Goal: Task Accomplishment & Management: Manage account settings

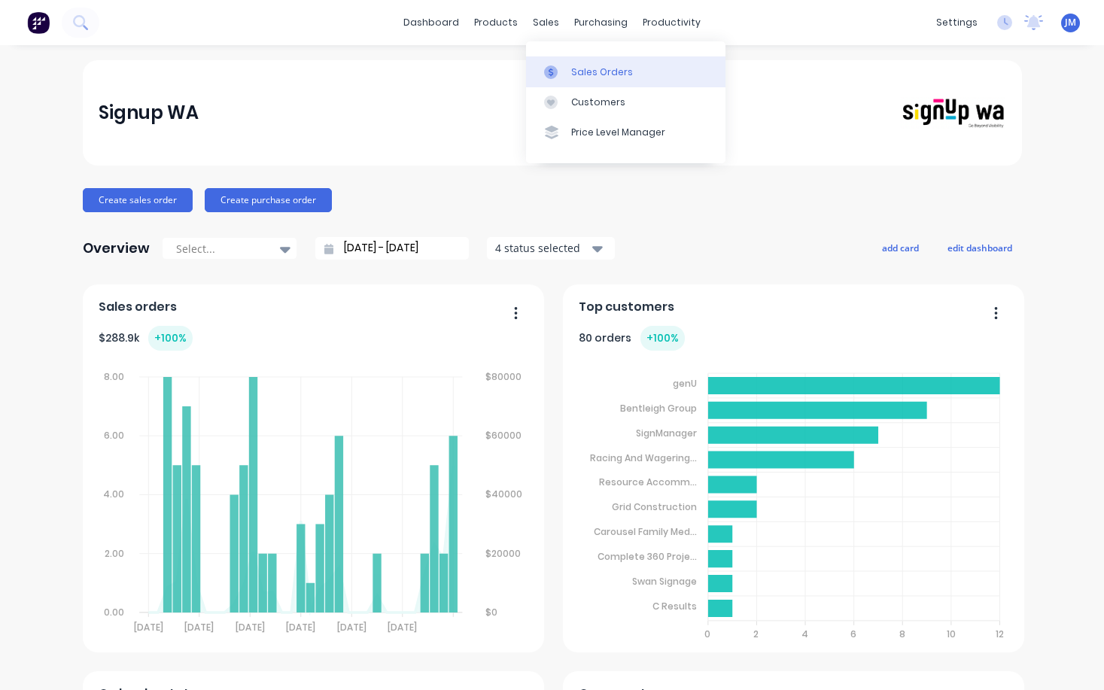
click at [573, 72] on div "Sales Orders" at bounding box center [602, 72] width 62 height 14
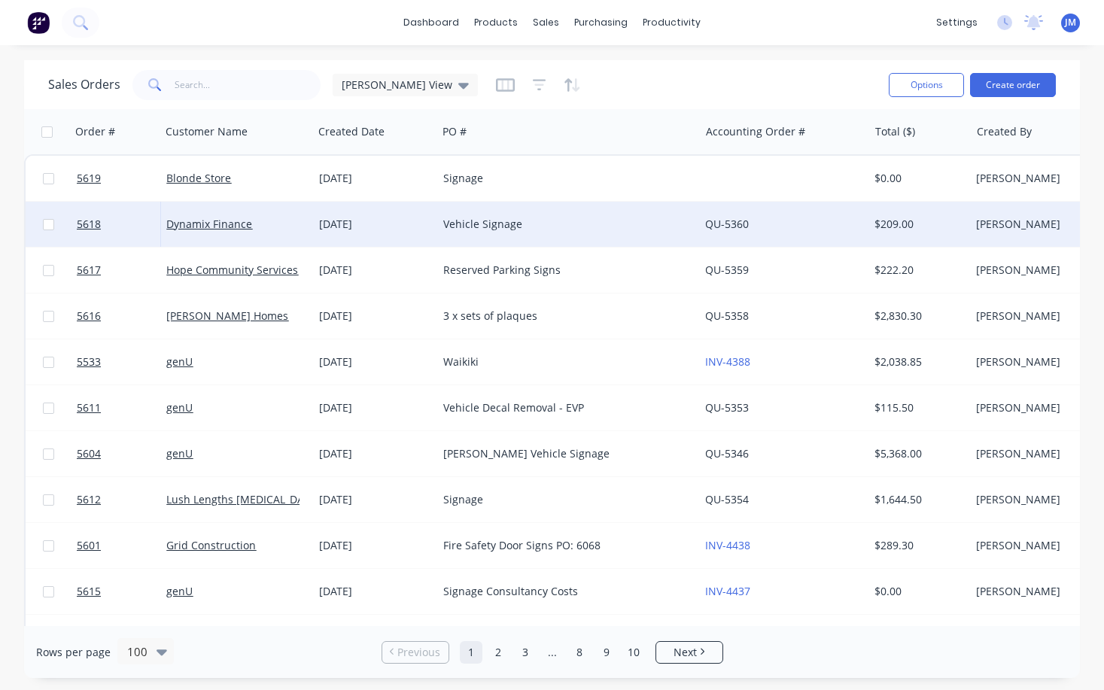
click at [255, 221] on div "Dynamix Finance" at bounding box center [232, 224] width 133 height 15
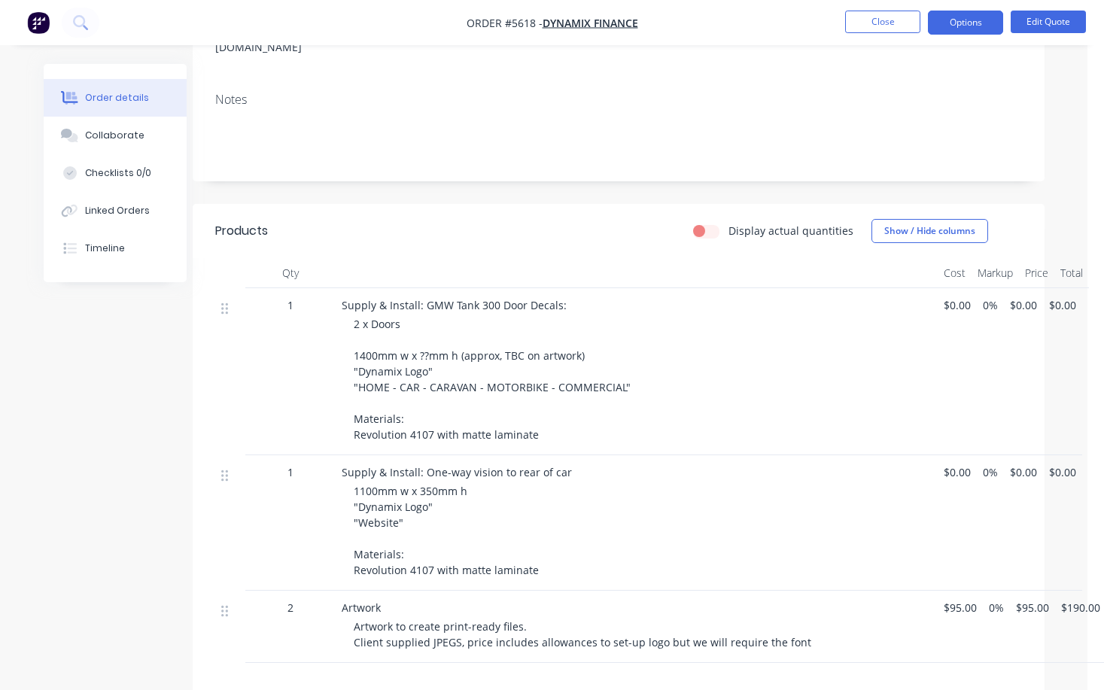
scroll to position [260, 17]
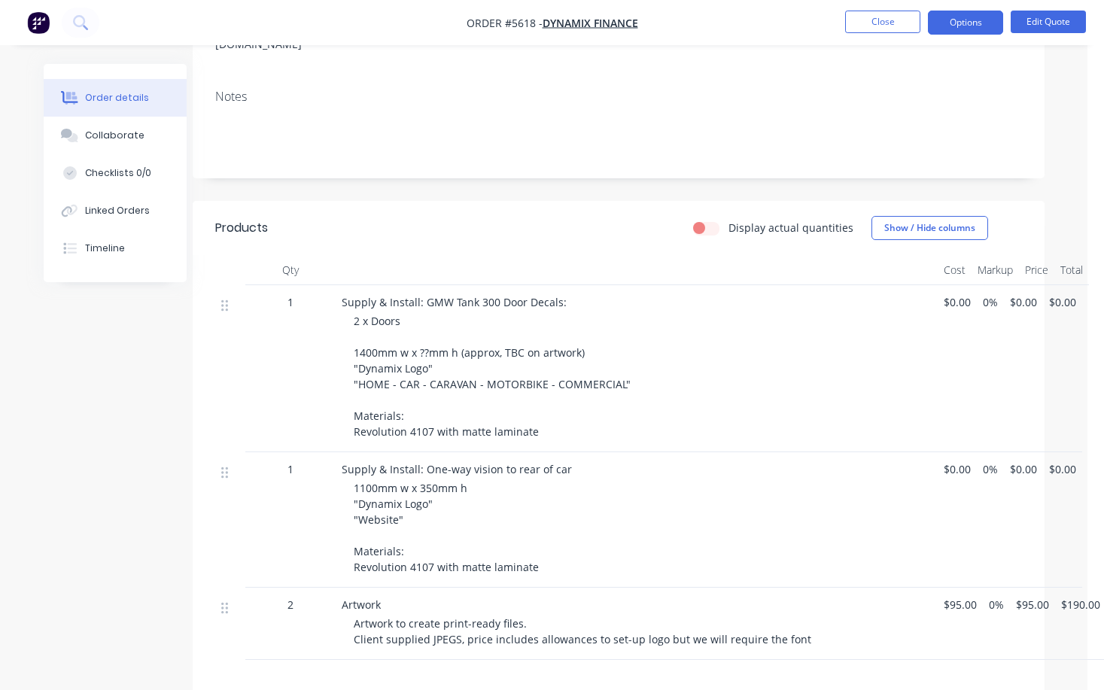
click at [538, 389] on div "2 x Doors 1400mm w x ??mm h (approx, TBC on artwork) "Dynamix Logo" "HOME - CAR…" at bounding box center [643, 376] width 578 height 126
click at [531, 391] on span "2 x Doors 1400mm w x ??mm h (approx, TBC on artwork) "Dynamix Logo" "HOME - CAR…" at bounding box center [492, 376] width 277 height 125
click at [1035, 14] on button "Edit Quote" at bounding box center [1048, 22] width 75 height 23
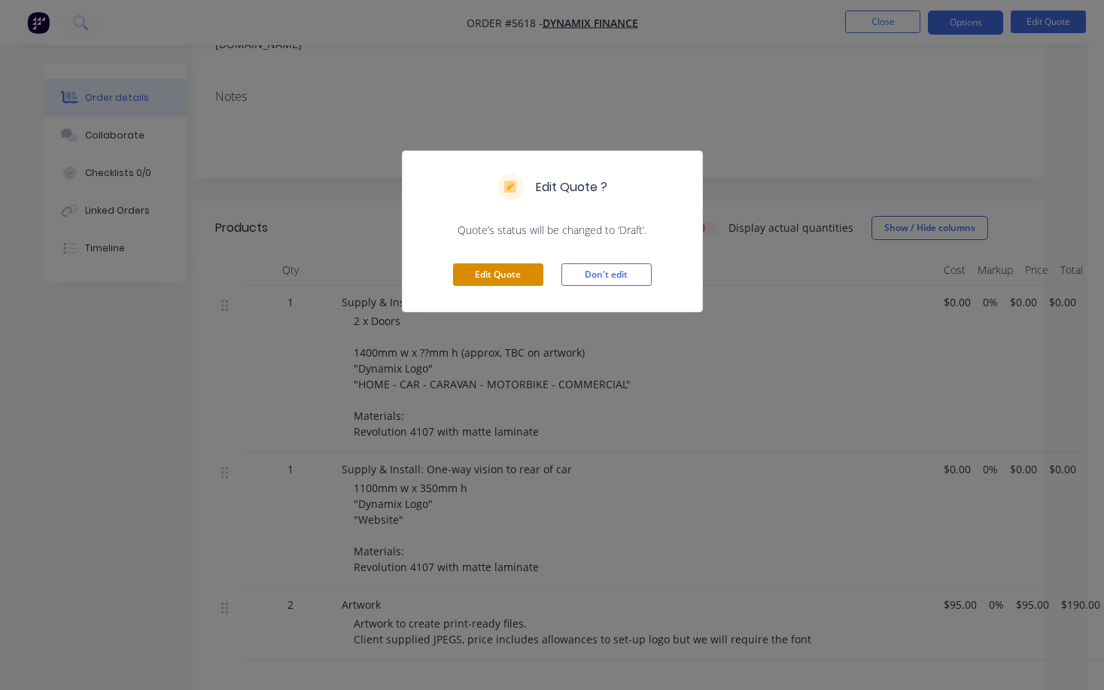
click at [494, 271] on button "Edit Quote" at bounding box center [498, 274] width 90 height 23
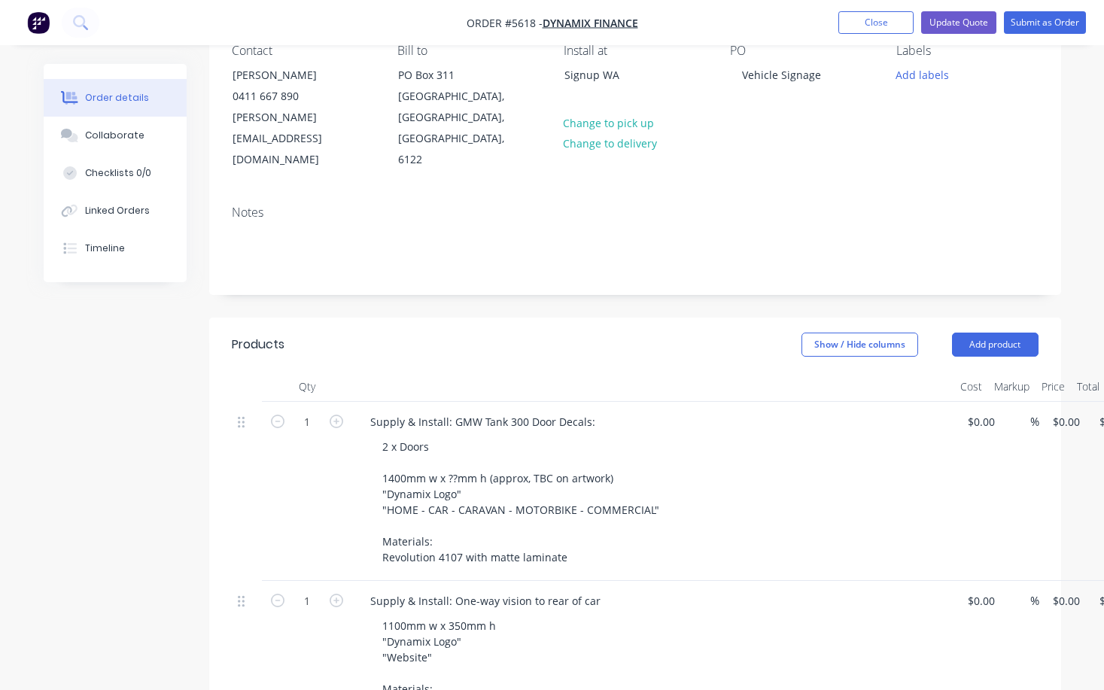
scroll to position [147, 0]
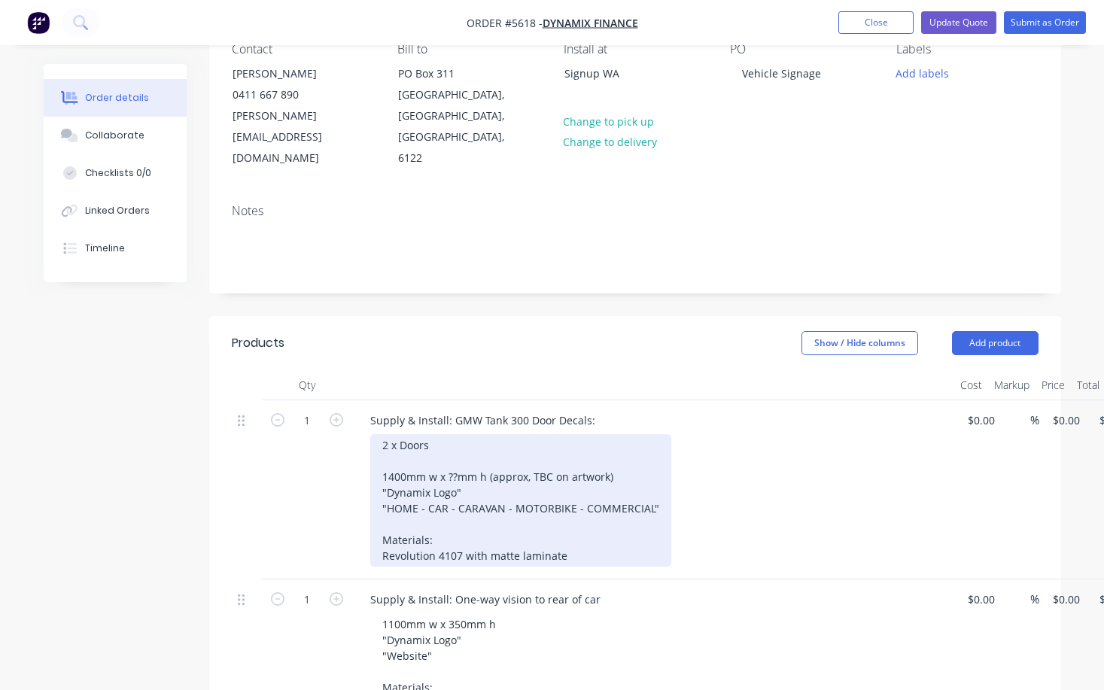
click at [570, 513] on div "2 x Doors 1400mm w x ??mm h (approx, TBC on artwork) "Dynamix Logo" "HOME - CAR…" at bounding box center [520, 500] width 301 height 132
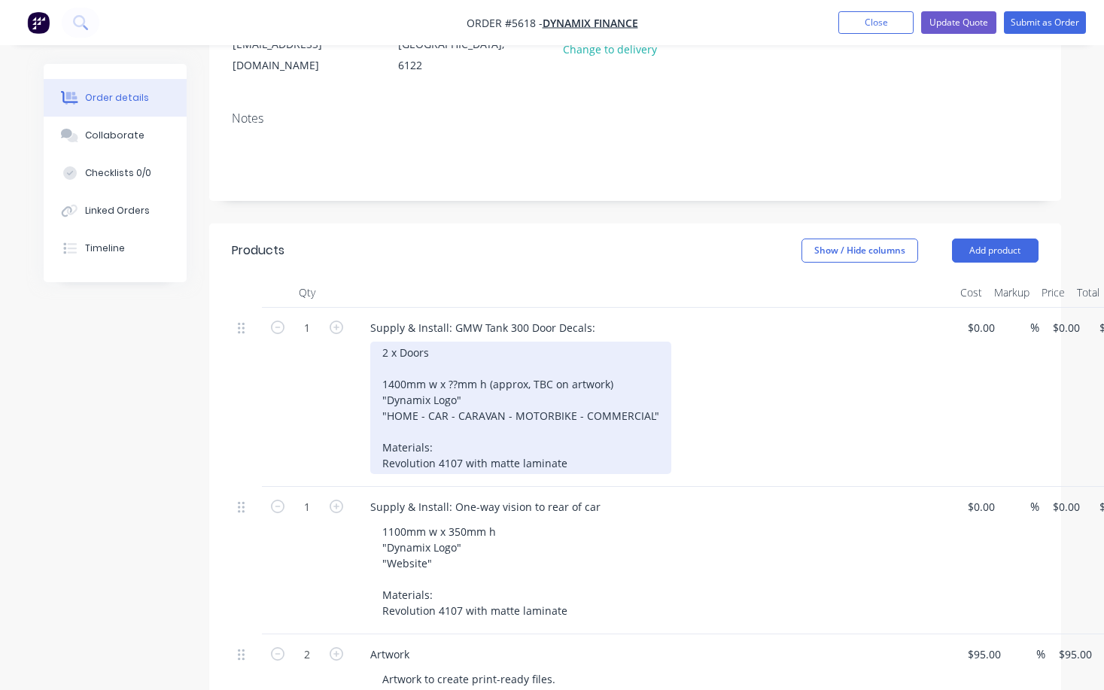
scroll to position [243, 0]
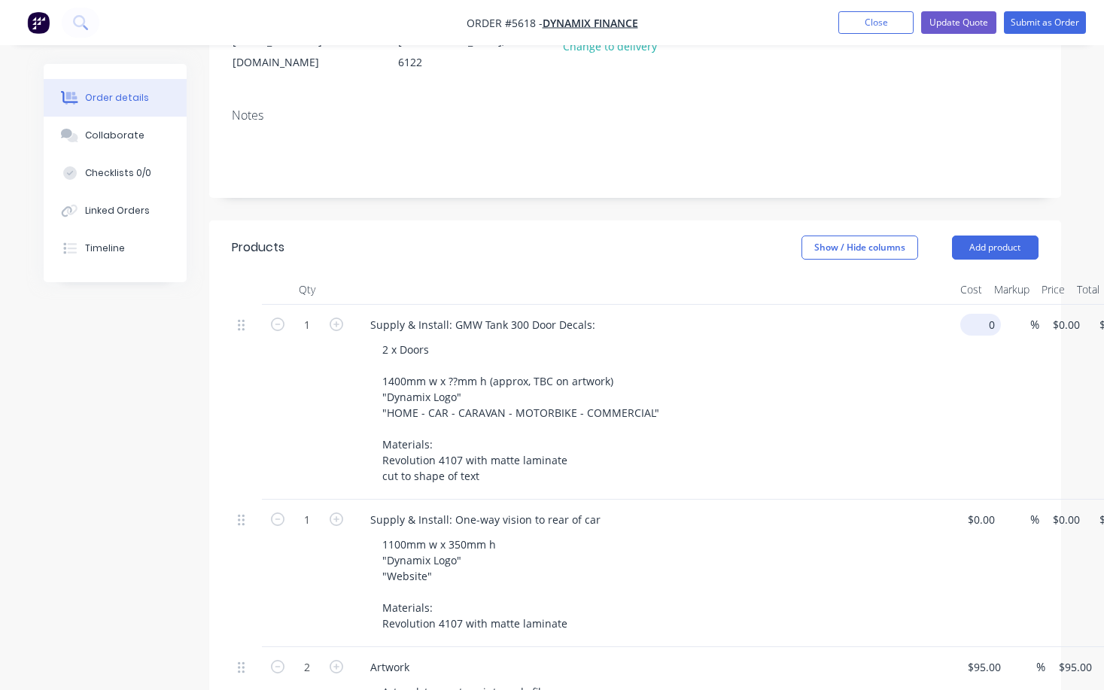
click at [977, 314] on input "0" at bounding box center [983, 325] width 35 height 22
type input "$690.00"
click at [879, 353] on div "2 x Doors 1400mm w x ??mm h (approx, TBC on artwork) "Dynamix Logo" "HOME - CAR…" at bounding box center [659, 413] width 578 height 148
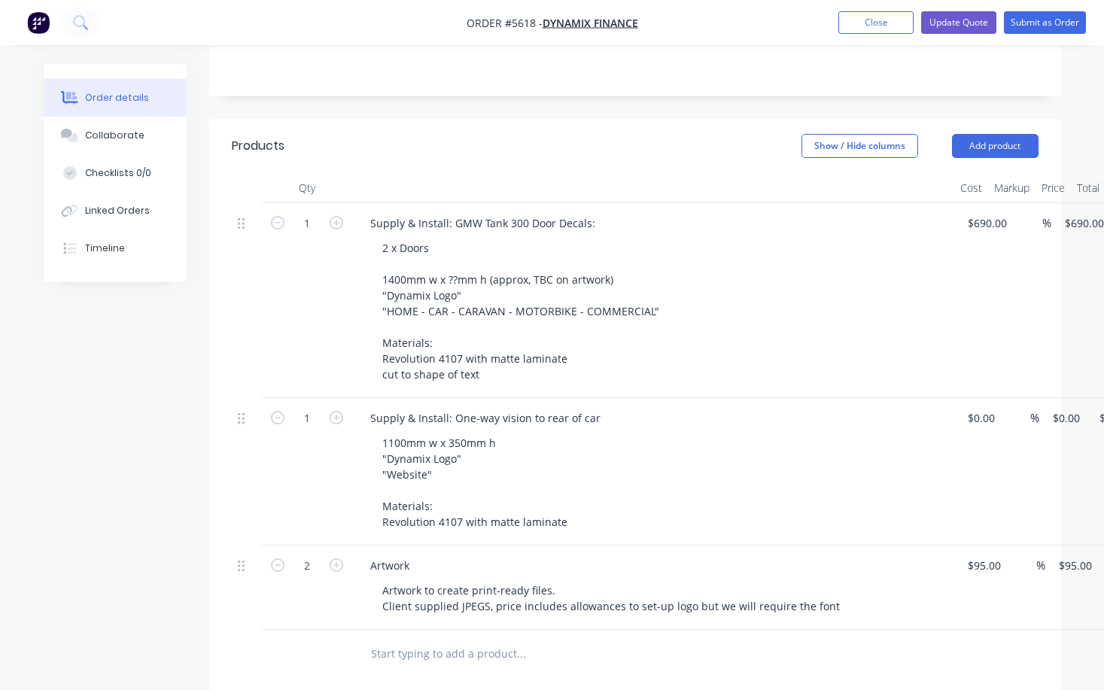
scroll to position [351, 0]
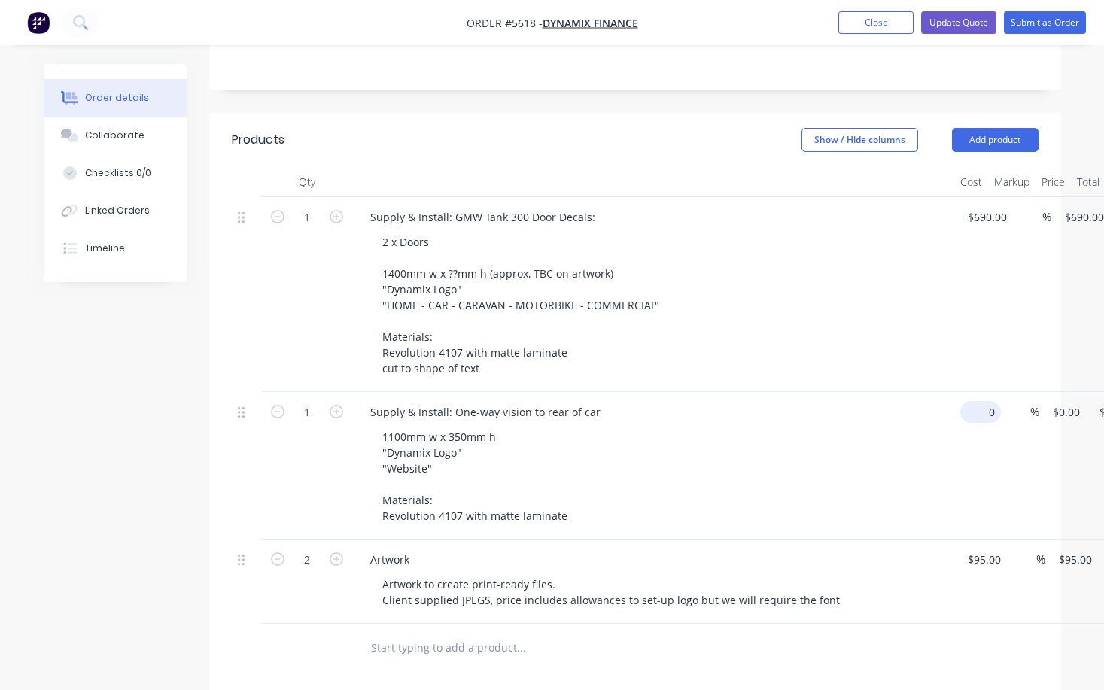
click at [975, 401] on input "0" at bounding box center [983, 412] width 35 height 22
type input "$300.00"
click at [865, 473] on div "1100mm w x 350mm h "Dynamix Logo" "Website" Materials: Revolution 4107 with mat…" at bounding box center [659, 476] width 578 height 101
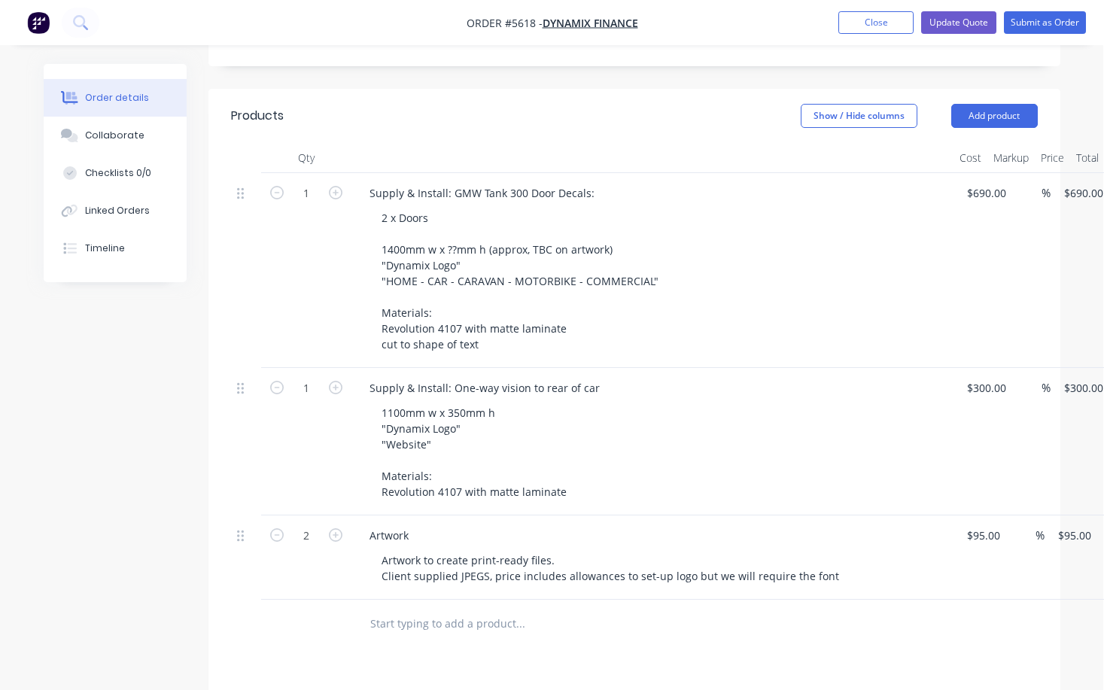
scroll to position [382, 1]
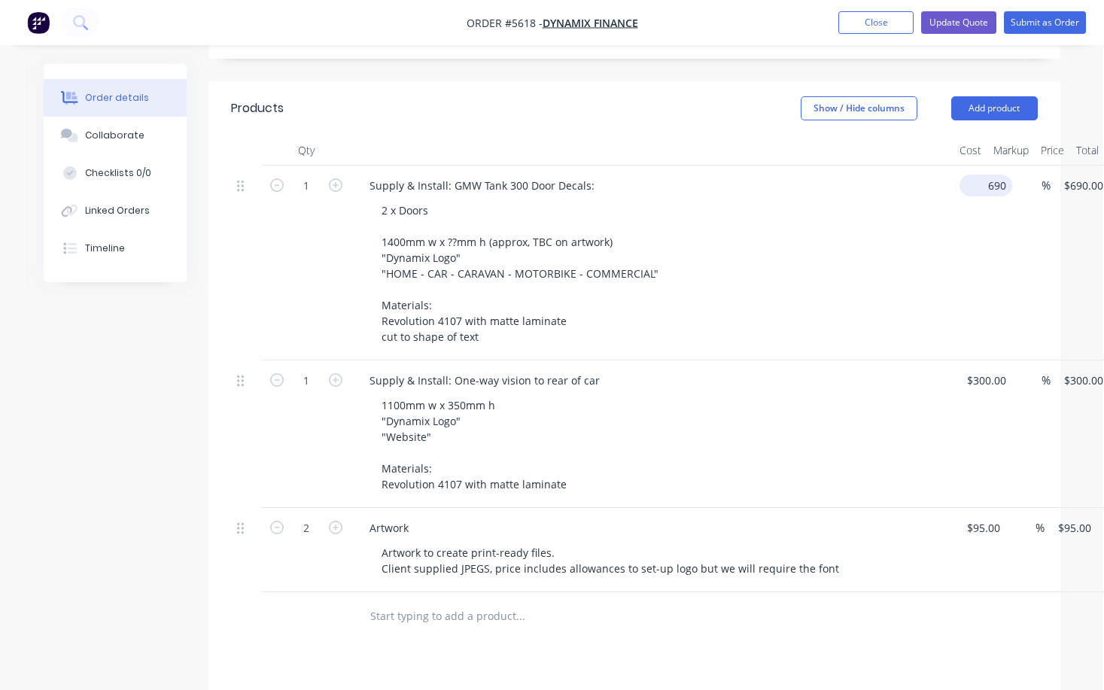
click at [981, 175] on input "690" at bounding box center [989, 186] width 47 height 22
type input "$650.00"
click at [821, 244] on div "2 x Doors 1400mm w x ??mm h (approx, TBC on artwork) "Dynamix Logo" "HOME - CAR…" at bounding box center [658, 273] width 578 height 148
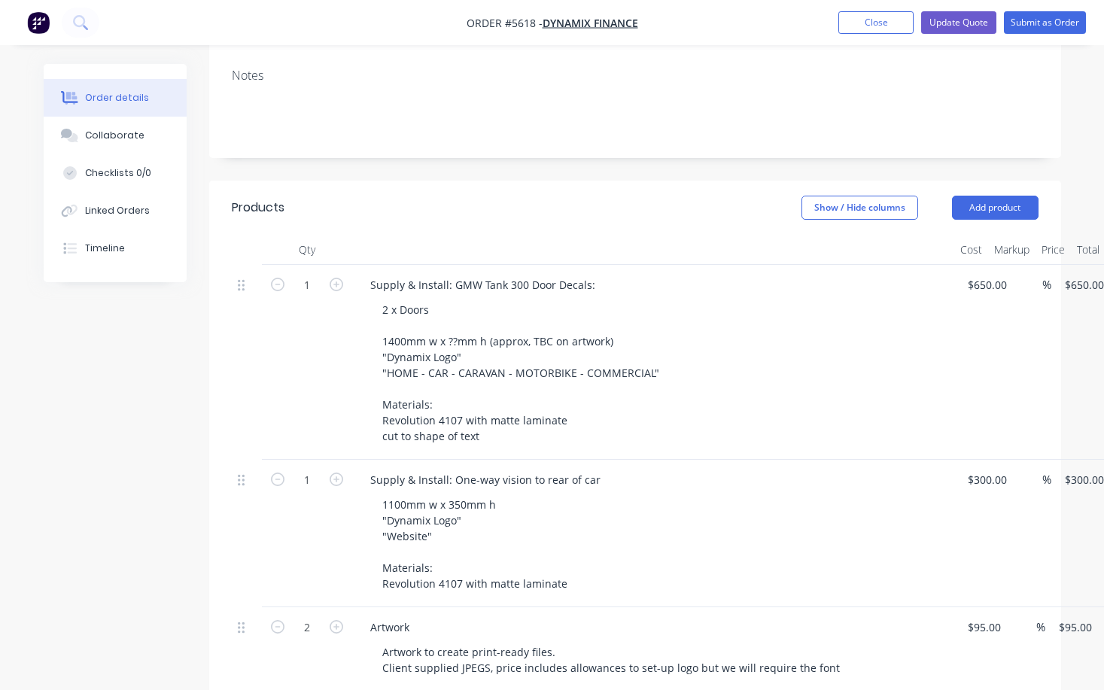
scroll to position [284, 0]
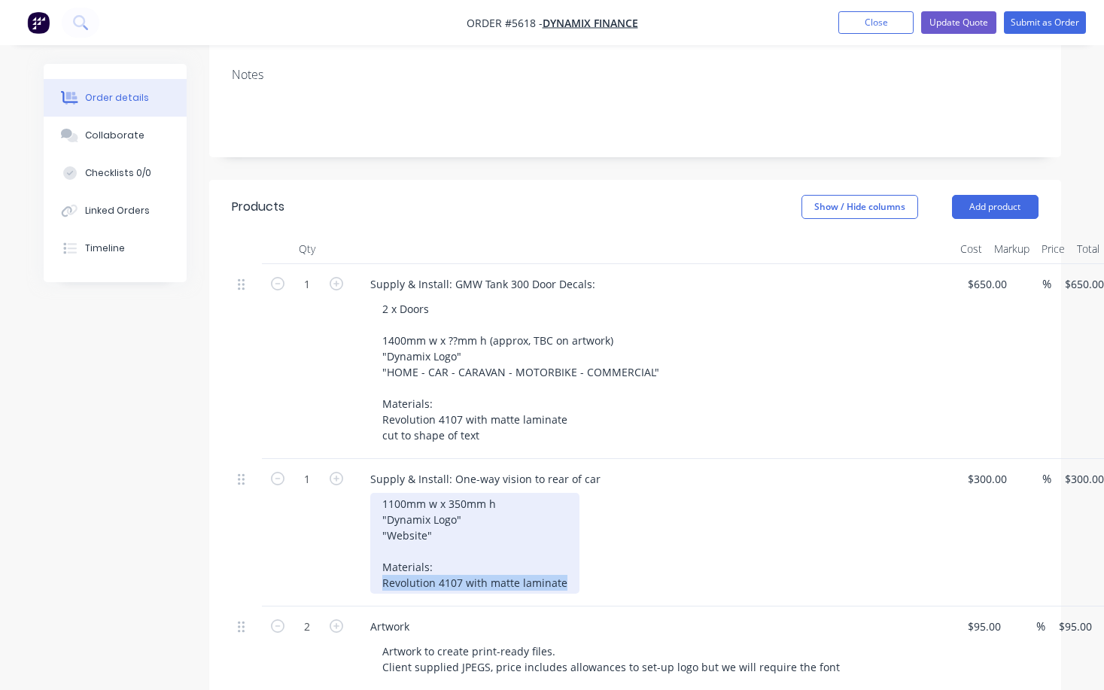
drag, startPoint x: 564, startPoint y: 539, endPoint x: 355, endPoint y: 546, distance: 209.3
click at [354, 546] on div "Supply & Install: One-way vision to rear of car 1100mm w x 350mm h "Dynamix Log…" at bounding box center [653, 532] width 602 height 147
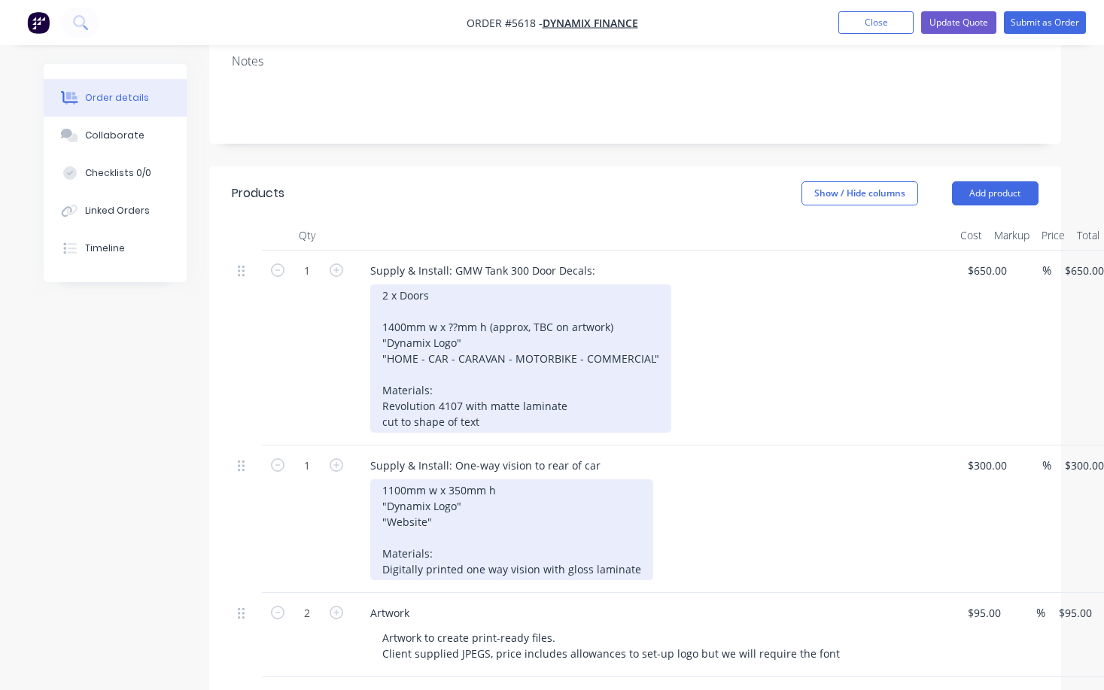
scroll to position [285, 0]
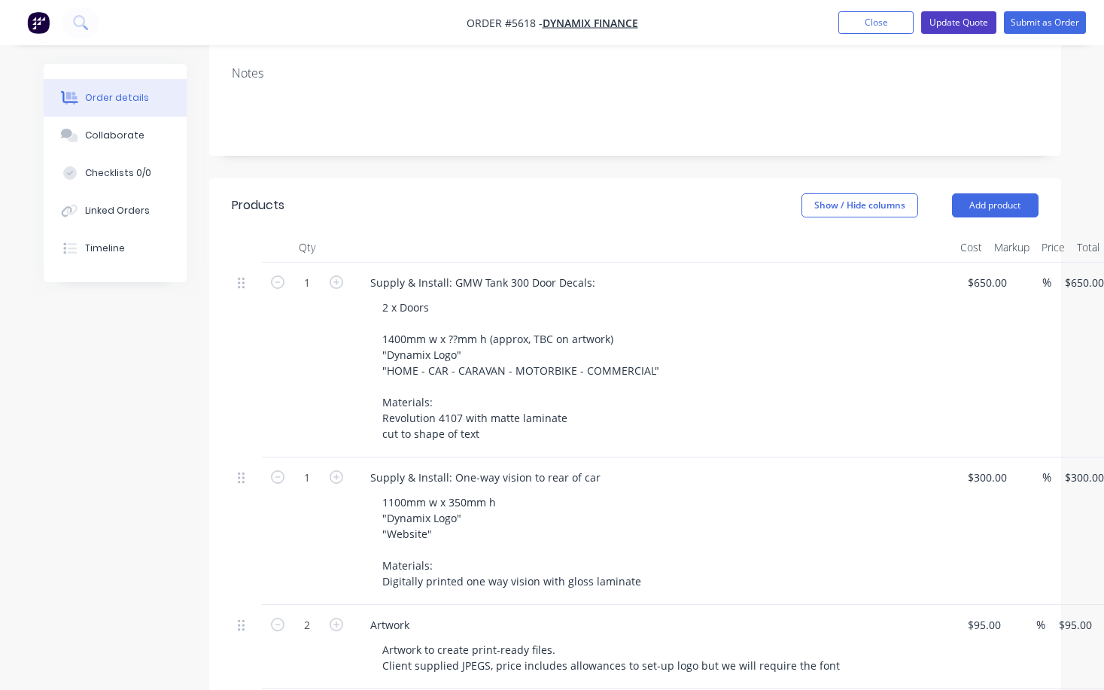
click at [958, 30] on button "Update Quote" at bounding box center [958, 22] width 75 height 23
